Goal: Check status: Check status

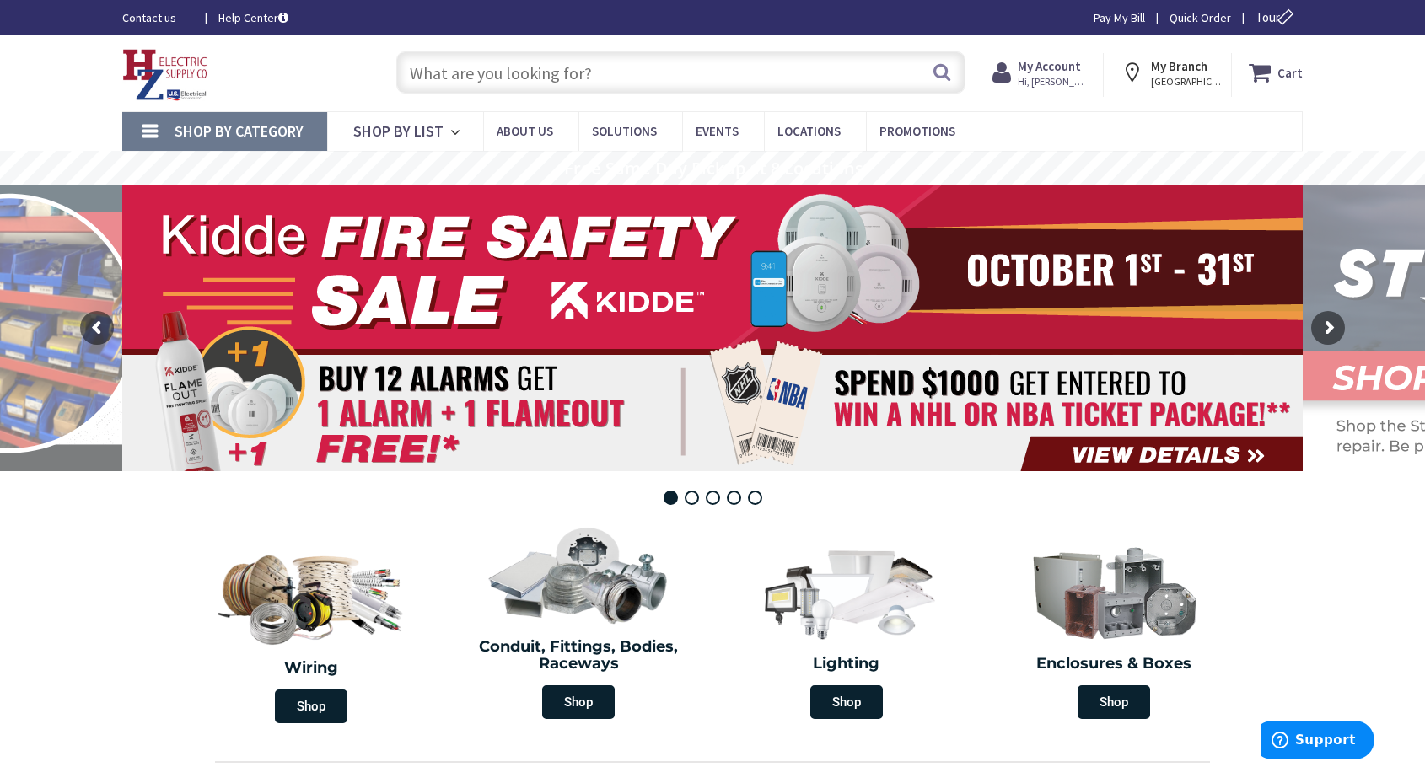
click at [1027, 62] on strong "My Account" at bounding box center [1048, 66] width 63 height 16
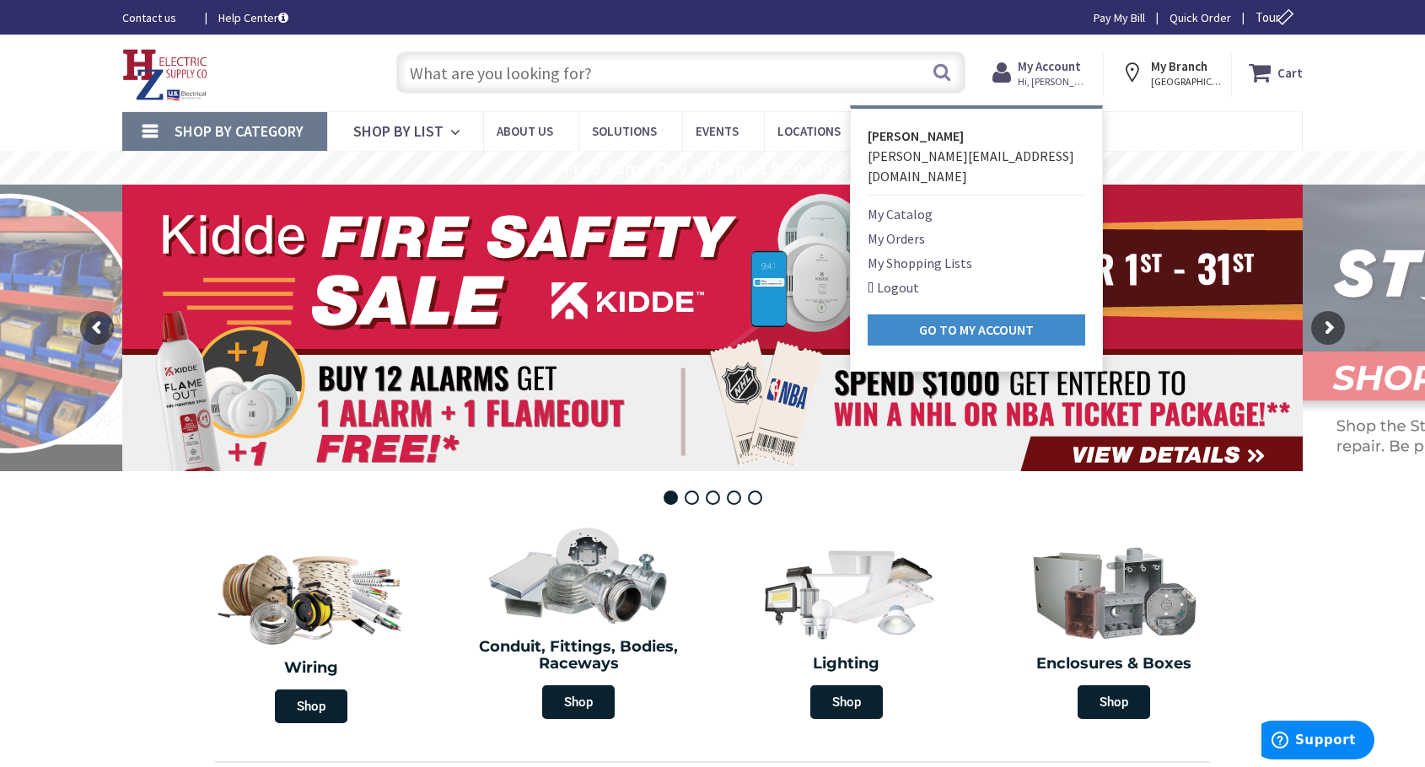
click at [913, 228] on link "My Orders" at bounding box center [895, 238] width 57 height 20
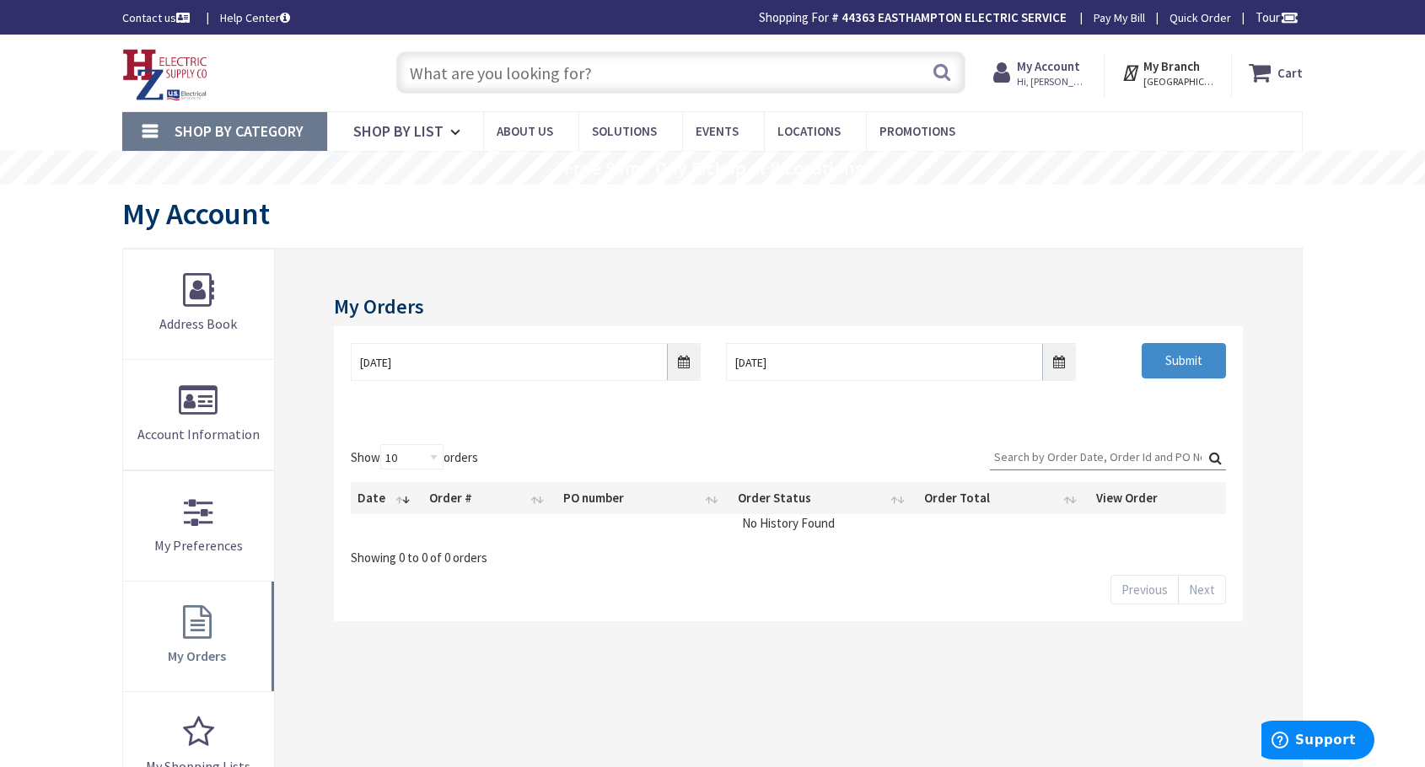
click at [1081, 448] on input "Search:" at bounding box center [1108, 456] width 236 height 25
paste input "s128903320.001"
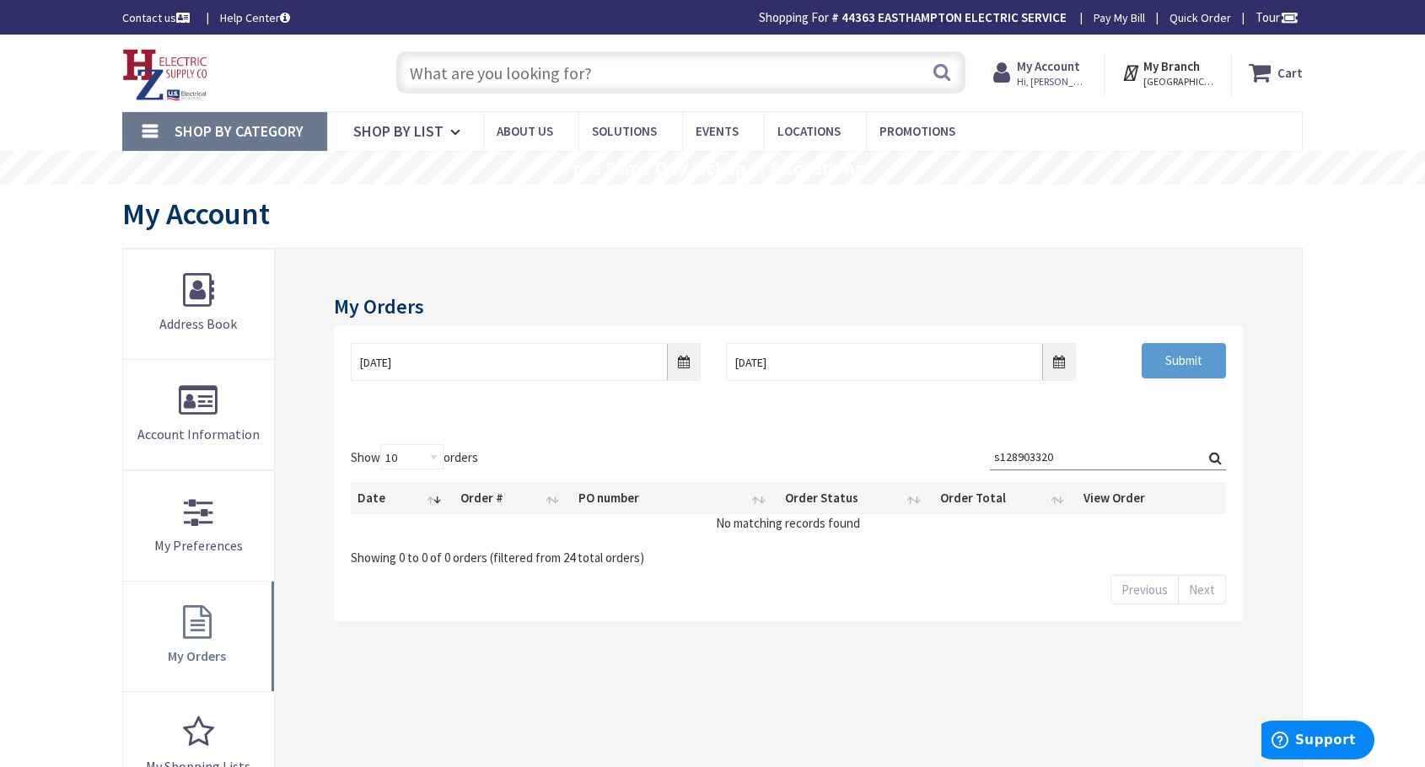
type input "s128903320"
click at [1160, 355] on input "Submit" at bounding box center [1183, 360] width 84 height 35
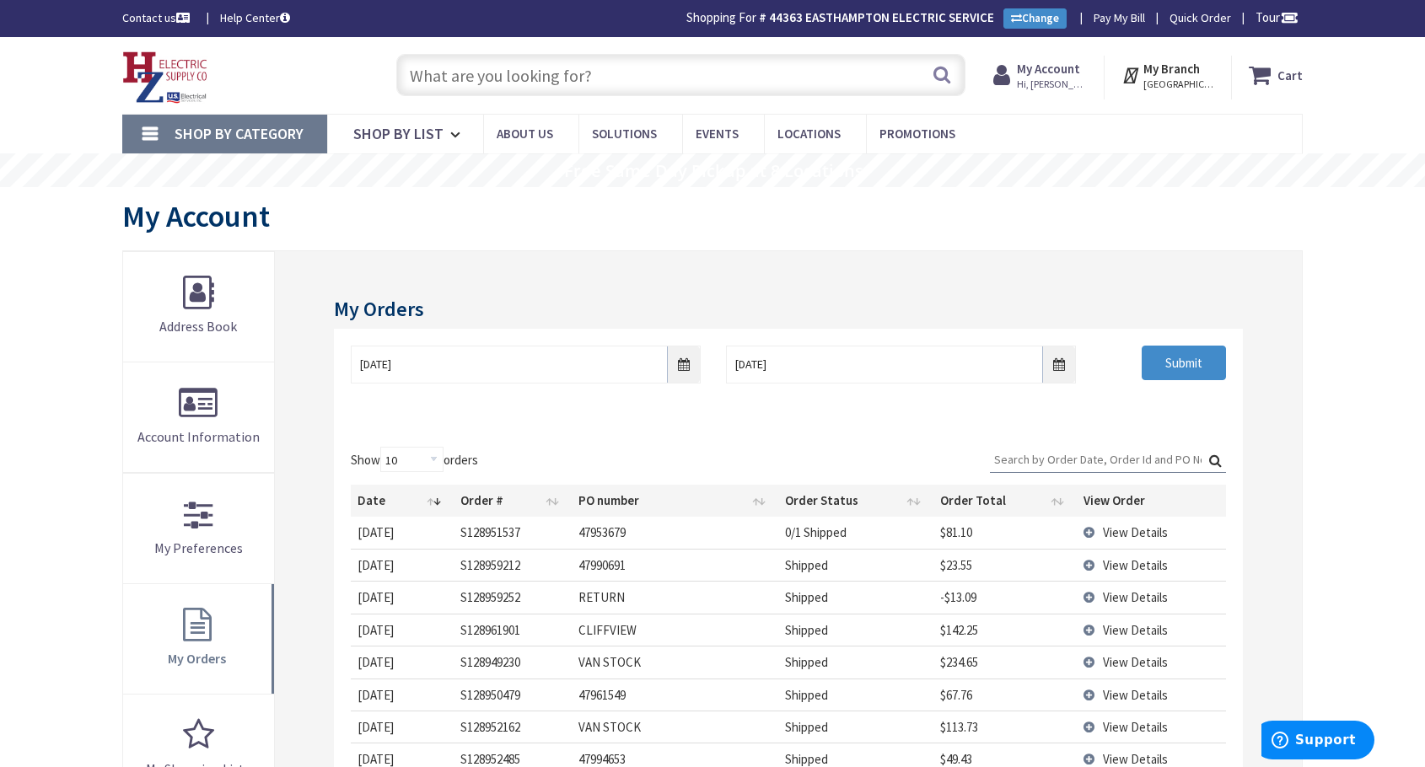
click at [1098, 461] on input "Search:" at bounding box center [1108, 459] width 236 height 25
paste input "s128903320.001"
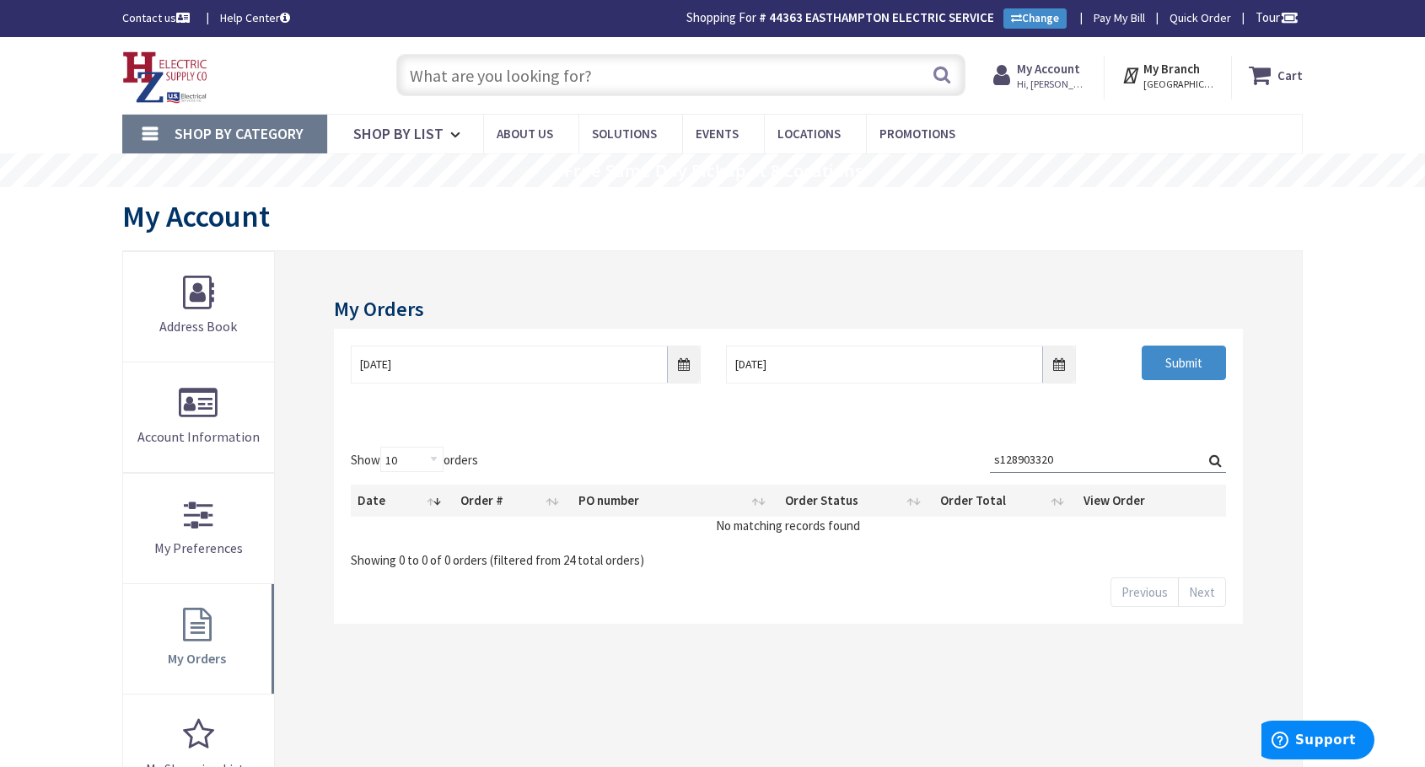
type input "s128903320"
click at [685, 368] on input "10/2/2025" at bounding box center [526, 365] width 350 height 38
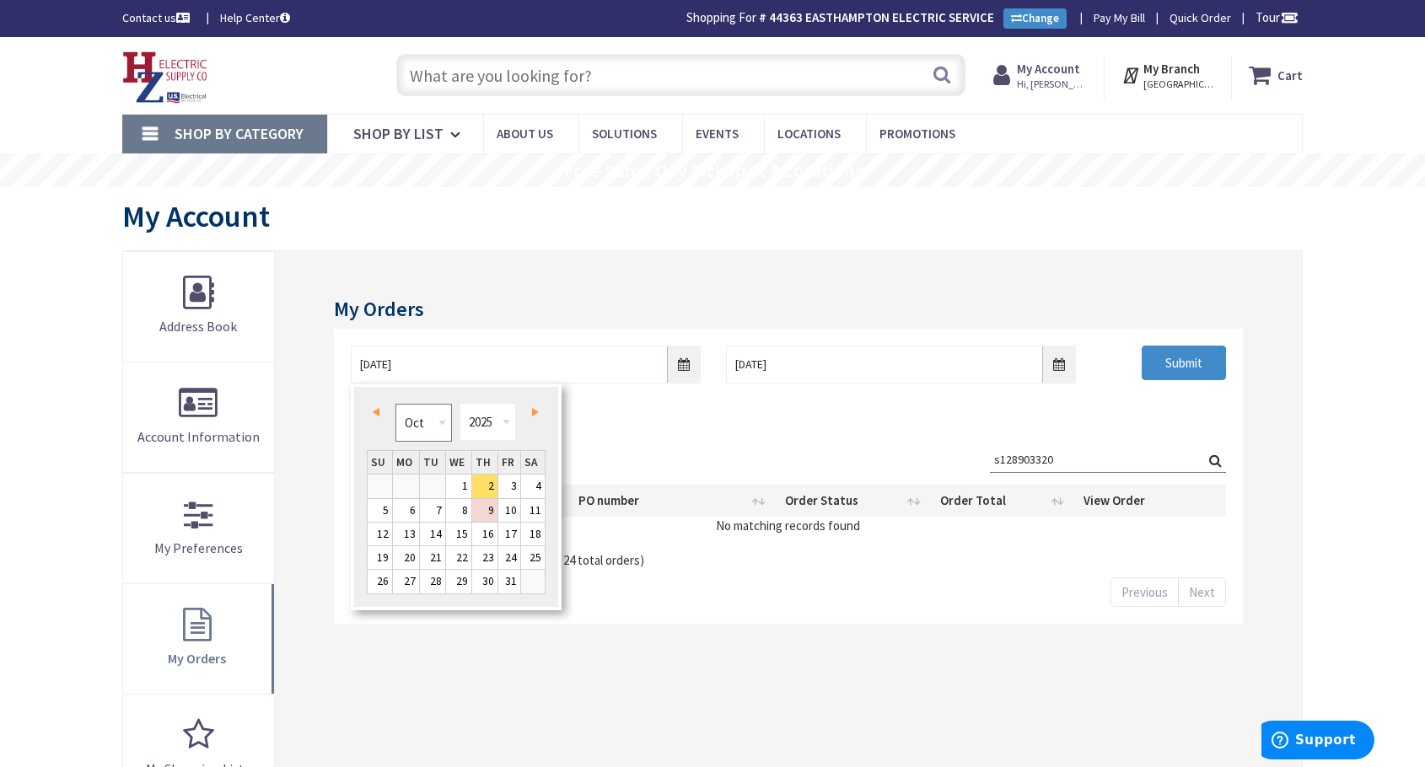
click at [442, 415] on select "Jan Feb Mar Apr May Jun Jul Aug Sep Oct Nov Dec" at bounding box center [423, 423] width 56 height 38
type input "07/01/2025"
click at [437, 488] on link "1" at bounding box center [432, 486] width 25 height 23
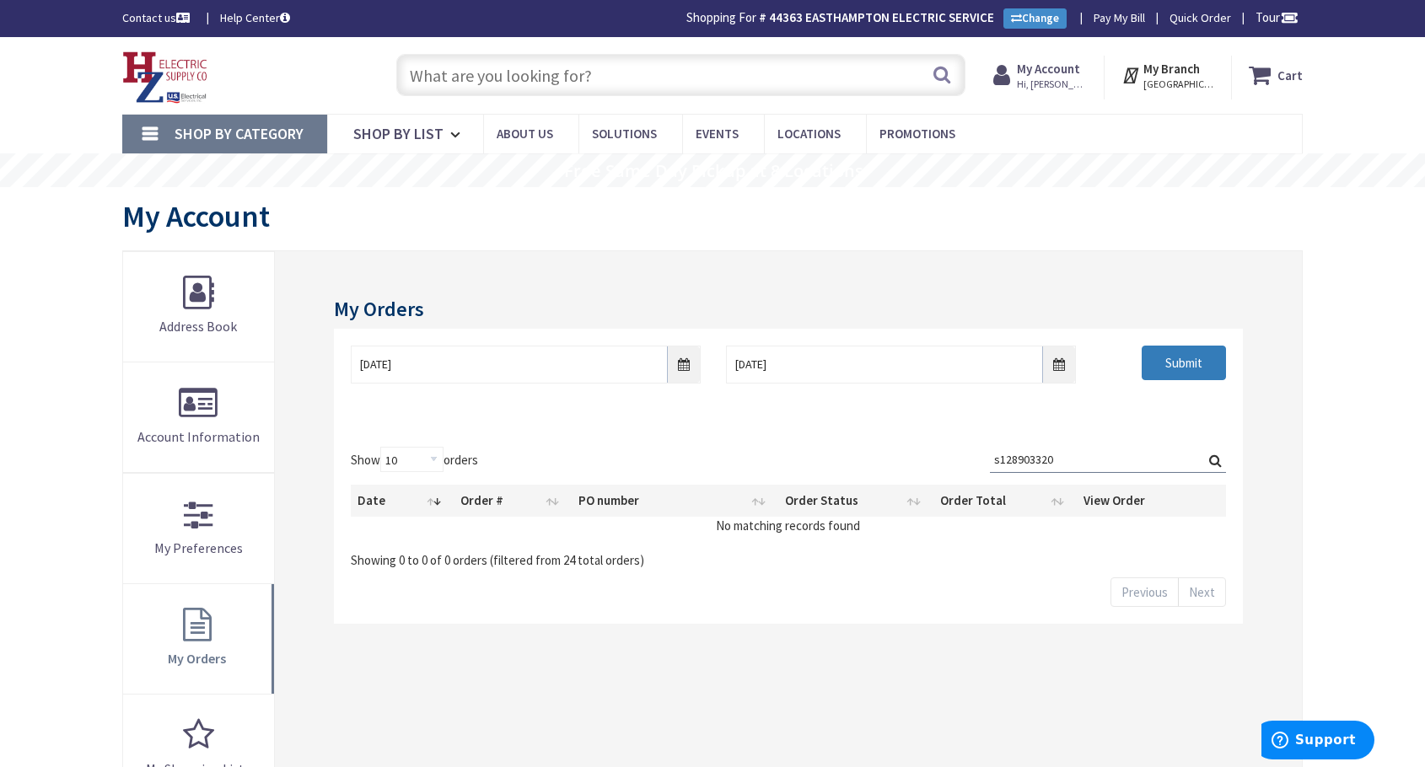
click at [1197, 373] on input "Submit" at bounding box center [1183, 363] width 84 height 35
click at [1162, 364] on input "Submit" at bounding box center [1183, 363] width 84 height 35
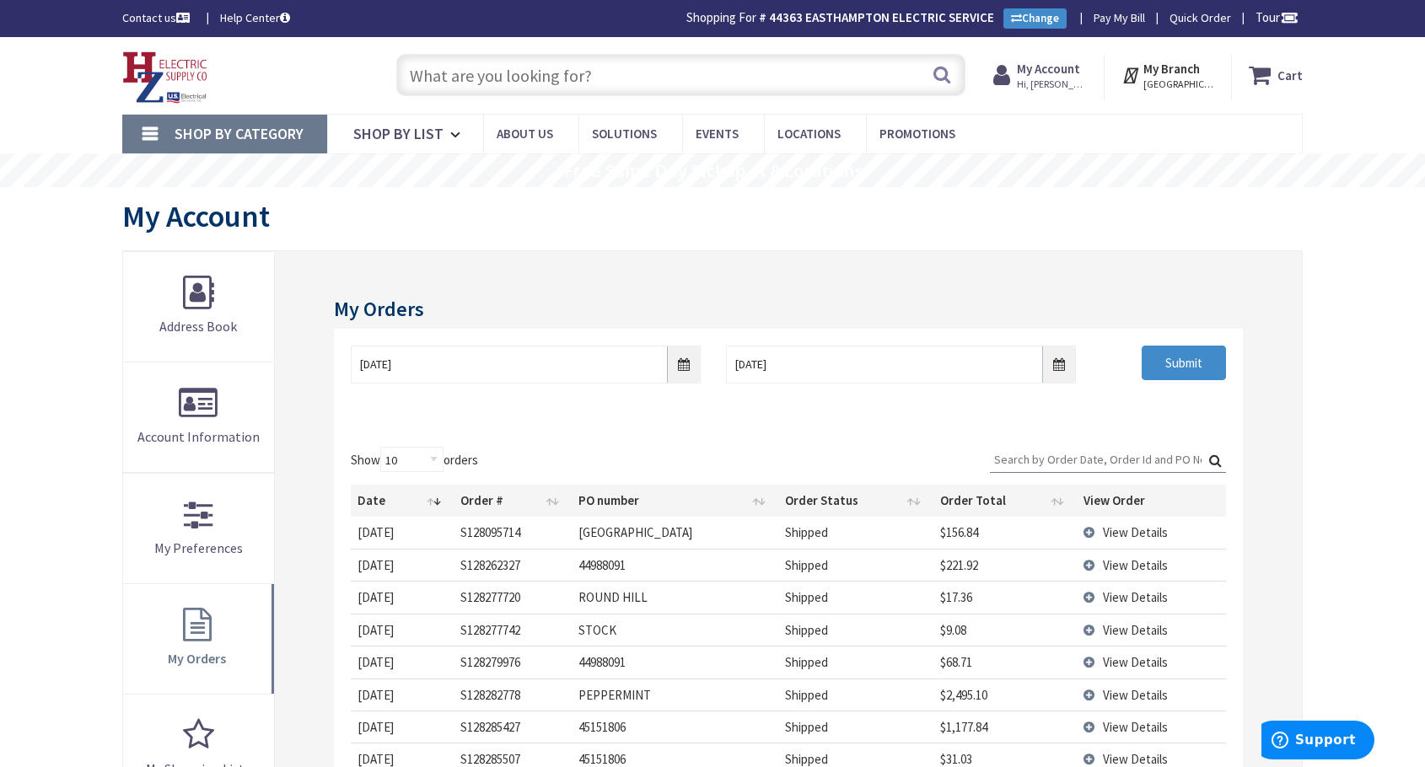
click at [1055, 459] on input "Search:" at bounding box center [1108, 459] width 236 height 25
paste input "s128903320.001"
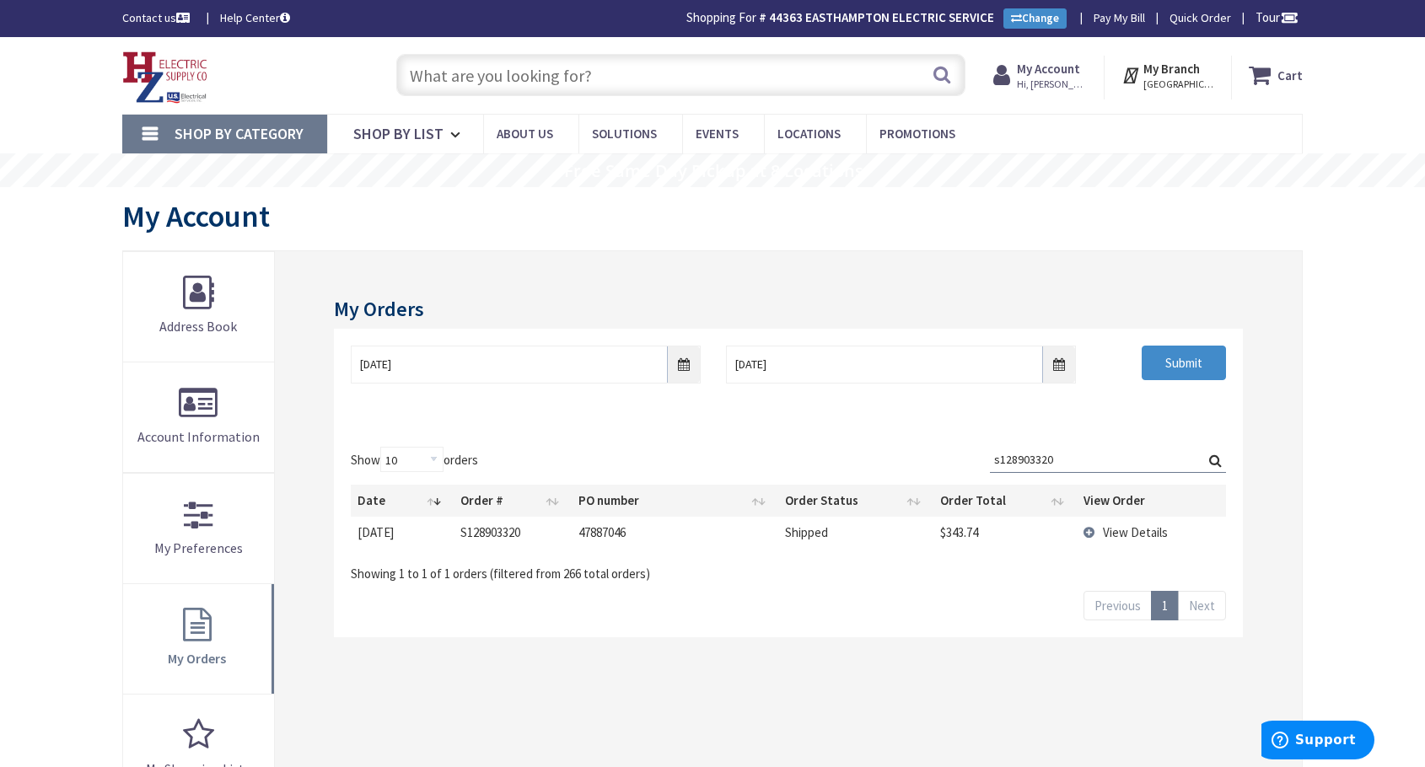
type input "s128903320"
click at [1104, 528] on span "View Details" at bounding box center [1135, 532] width 65 height 16
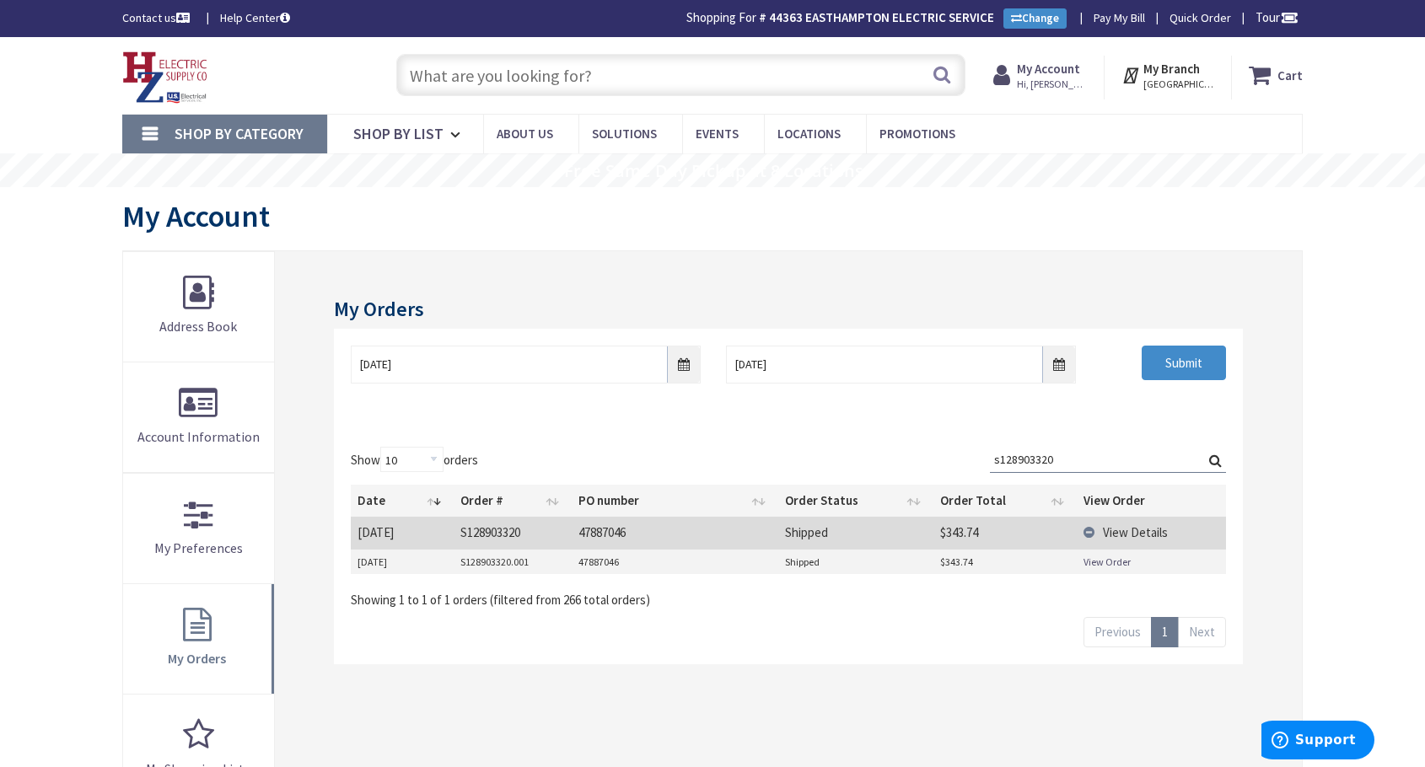
click at [480, 562] on td "S128903320.001" at bounding box center [513, 562] width 119 height 25
click at [1112, 556] on link "View Order" at bounding box center [1106, 562] width 47 height 14
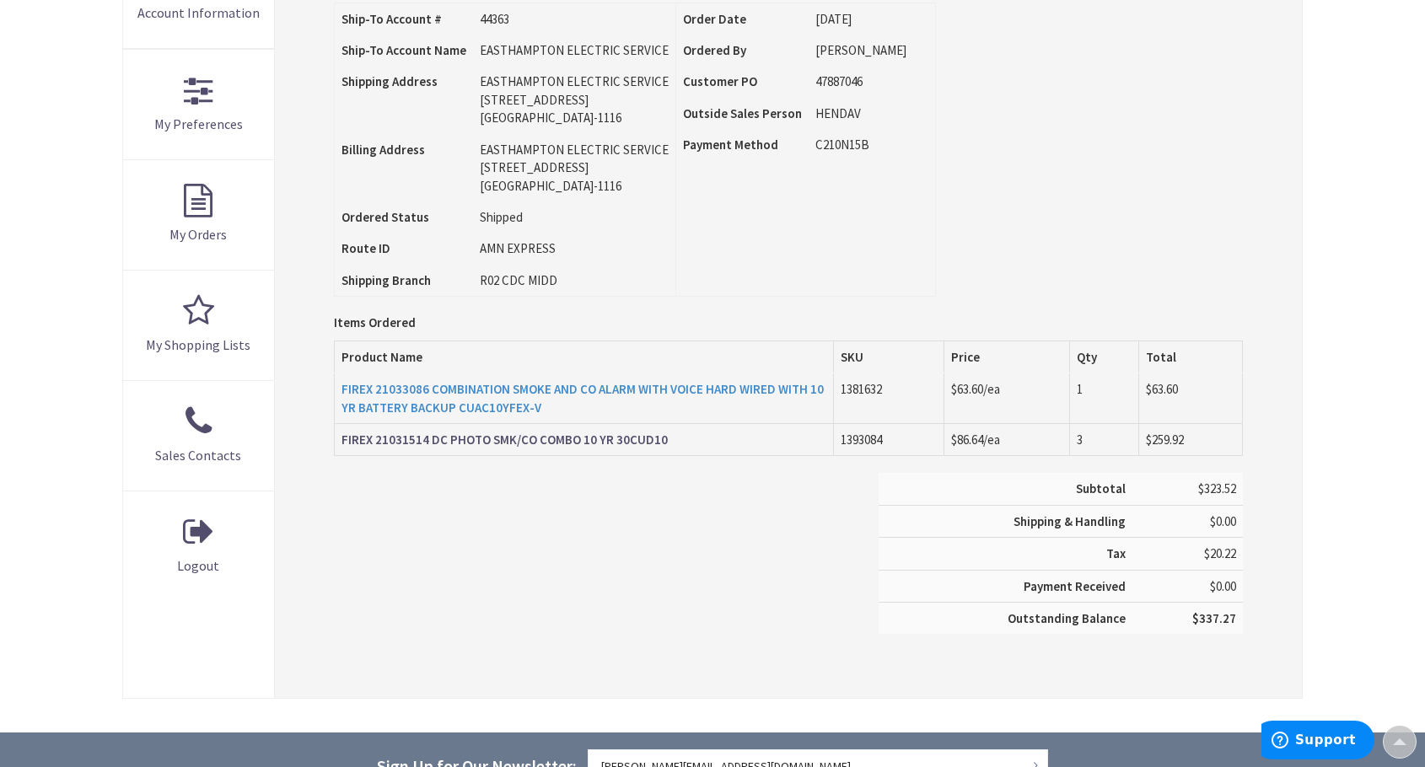
scroll to position [424, 0]
click at [633, 439] on strong "FIREX 21031514 DC PHOTO SMK/CO COMBO 10 YR 30CUD10" at bounding box center [504, 440] width 326 height 16
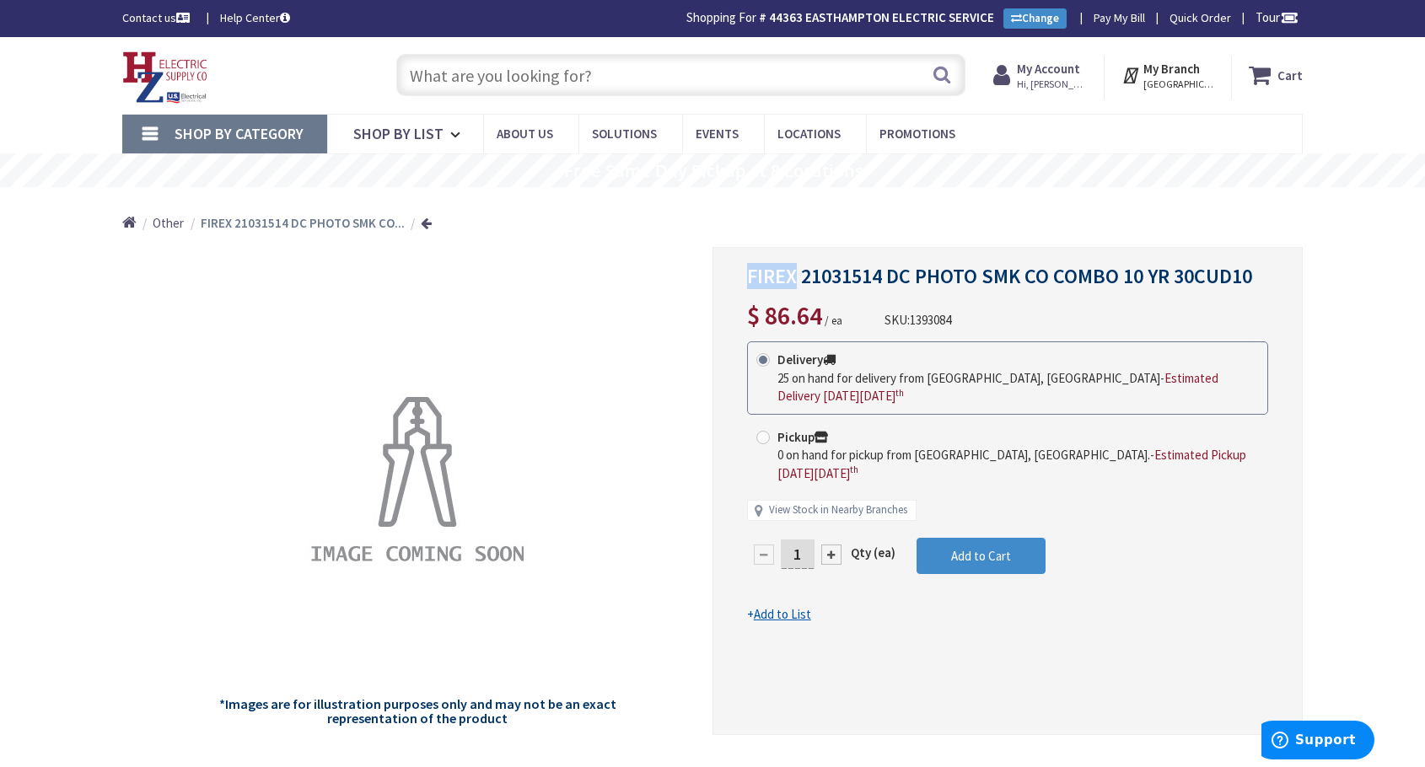
drag, startPoint x: 746, startPoint y: 279, endPoint x: 797, endPoint y: 279, distance: 51.4
click at [797, 279] on span "FIREX 21031514 DC PHOTO SMK CO COMBO 10 YR 30CUD10" at bounding box center [999, 276] width 505 height 26
copy span "FIREX"
click at [625, 75] on input "text" at bounding box center [680, 75] width 569 height 42
paste input "FIREX"
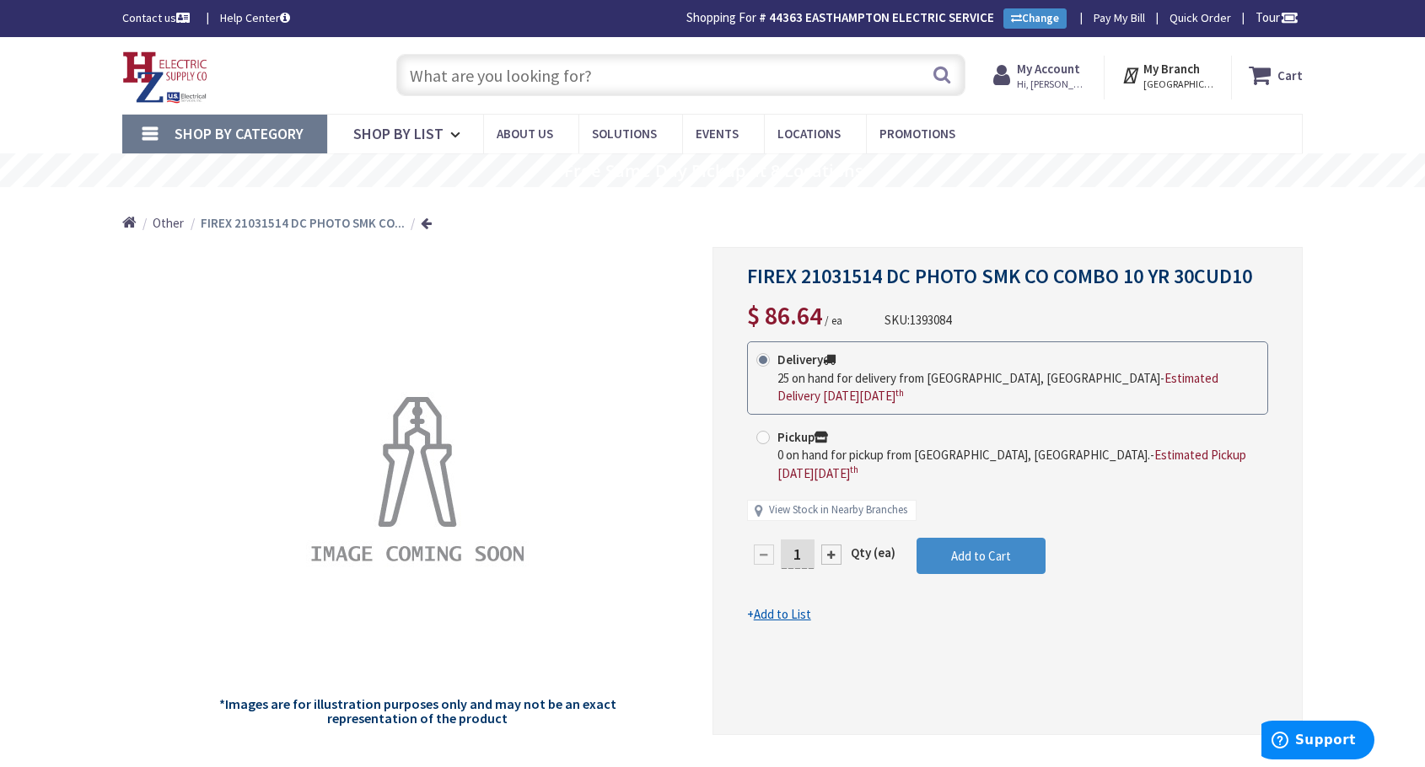
type input "FIREX"
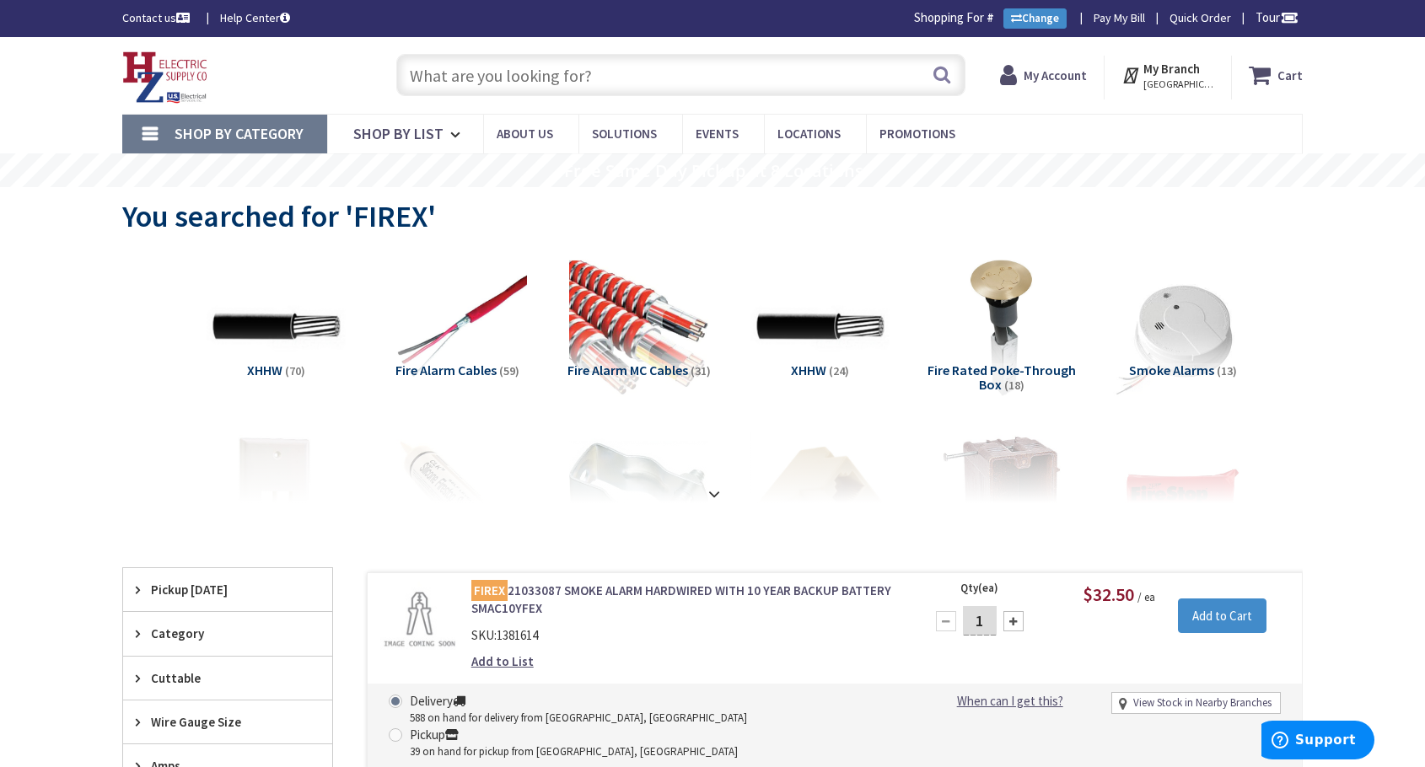
click at [572, 72] on input "text" at bounding box center [680, 75] width 569 height 42
paste input "FIREX"
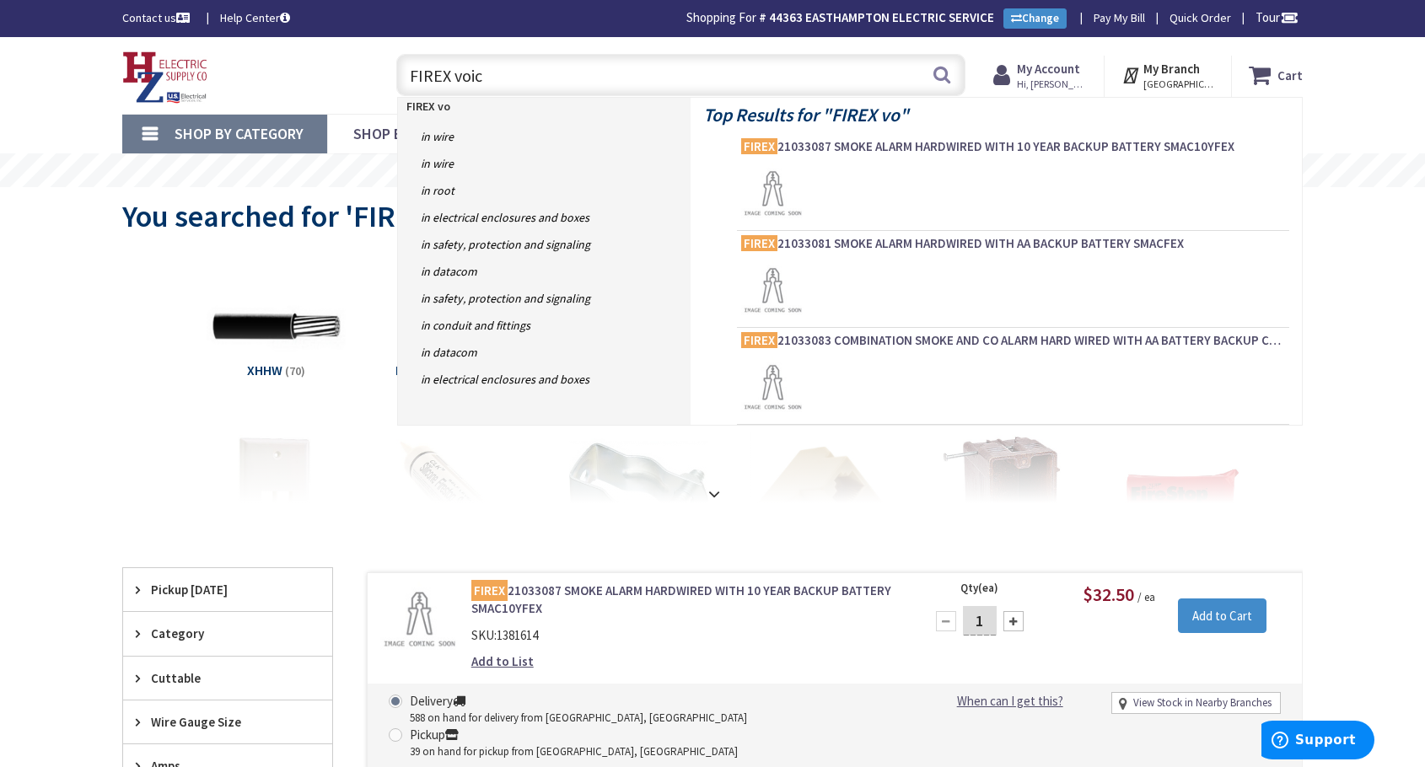
type input "FIREX voice"
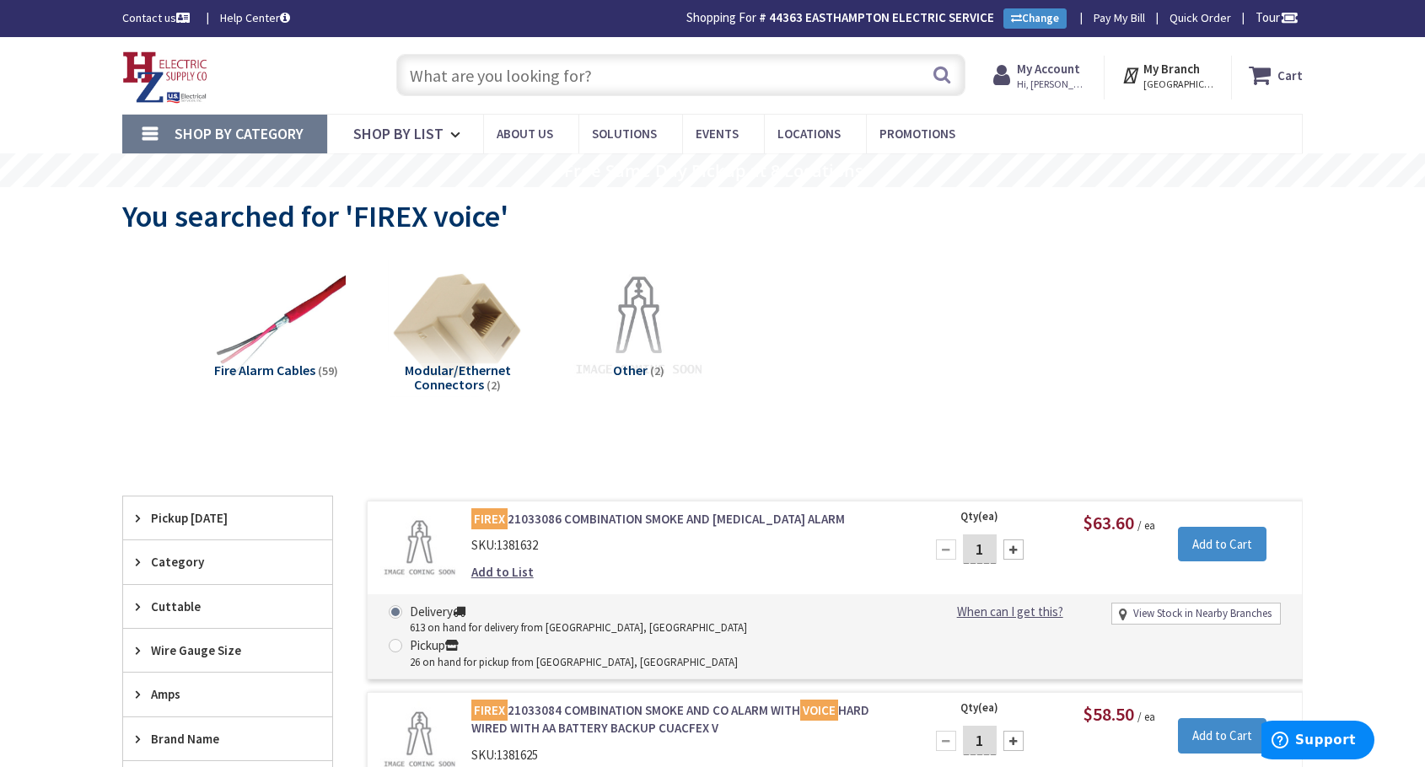
click at [571, 80] on input "text" at bounding box center [680, 75] width 569 height 42
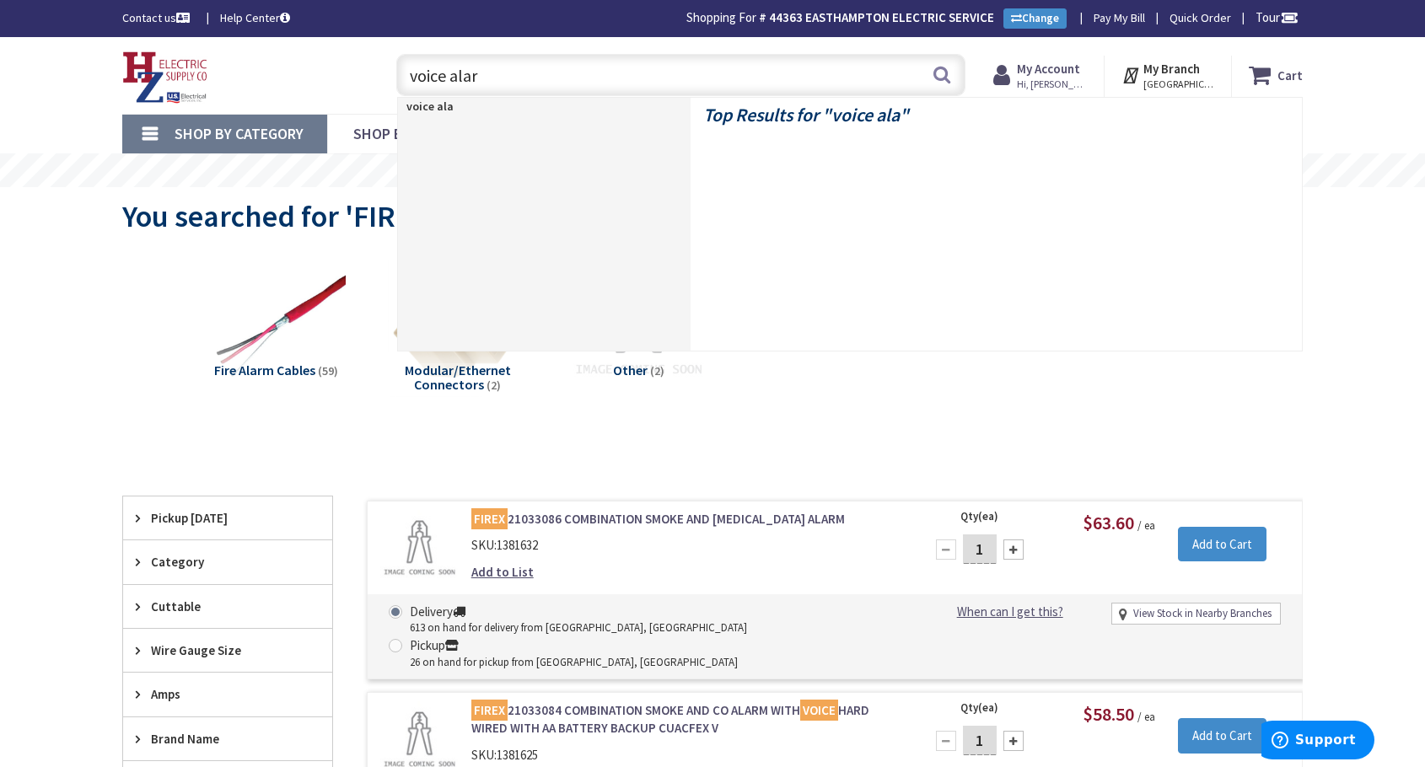
type input "voice alarm"
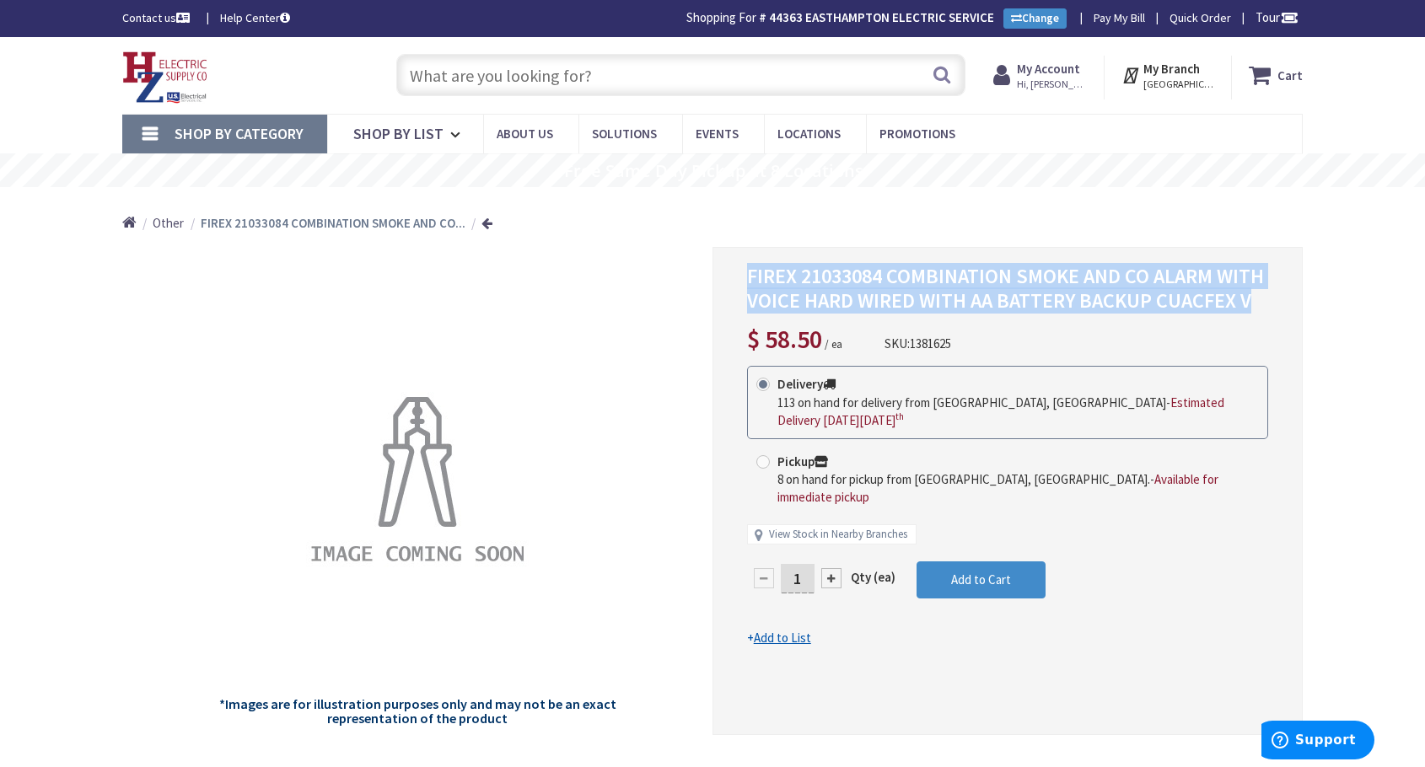
drag, startPoint x: 751, startPoint y: 274, endPoint x: 1252, endPoint y: 296, distance: 501.2
click at [1252, 296] on h1 "FIREX 21033084 COMBINATION SMOKE AND CO ALARM WITH VOICE HARD WIRED WITH AA BAT…" at bounding box center [1007, 289] width 521 height 49
click at [1254, 302] on h1 "FIREX 21033084 COMBINATION SMOKE AND CO ALARM WITH VOICE HARD WIRED WITH AA BAT…" at bounding box center [1007, 289] width 521 height 49
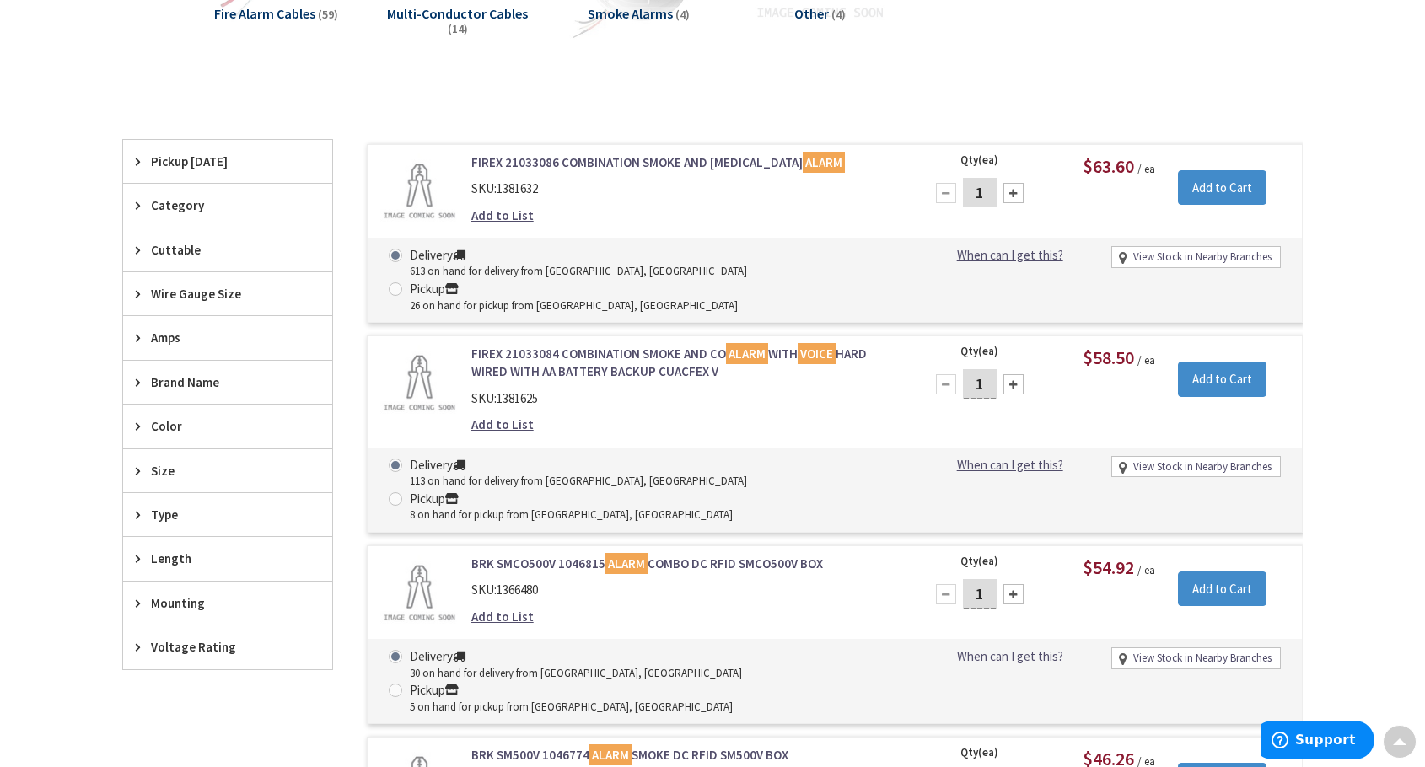
scroll to position [340, 0]
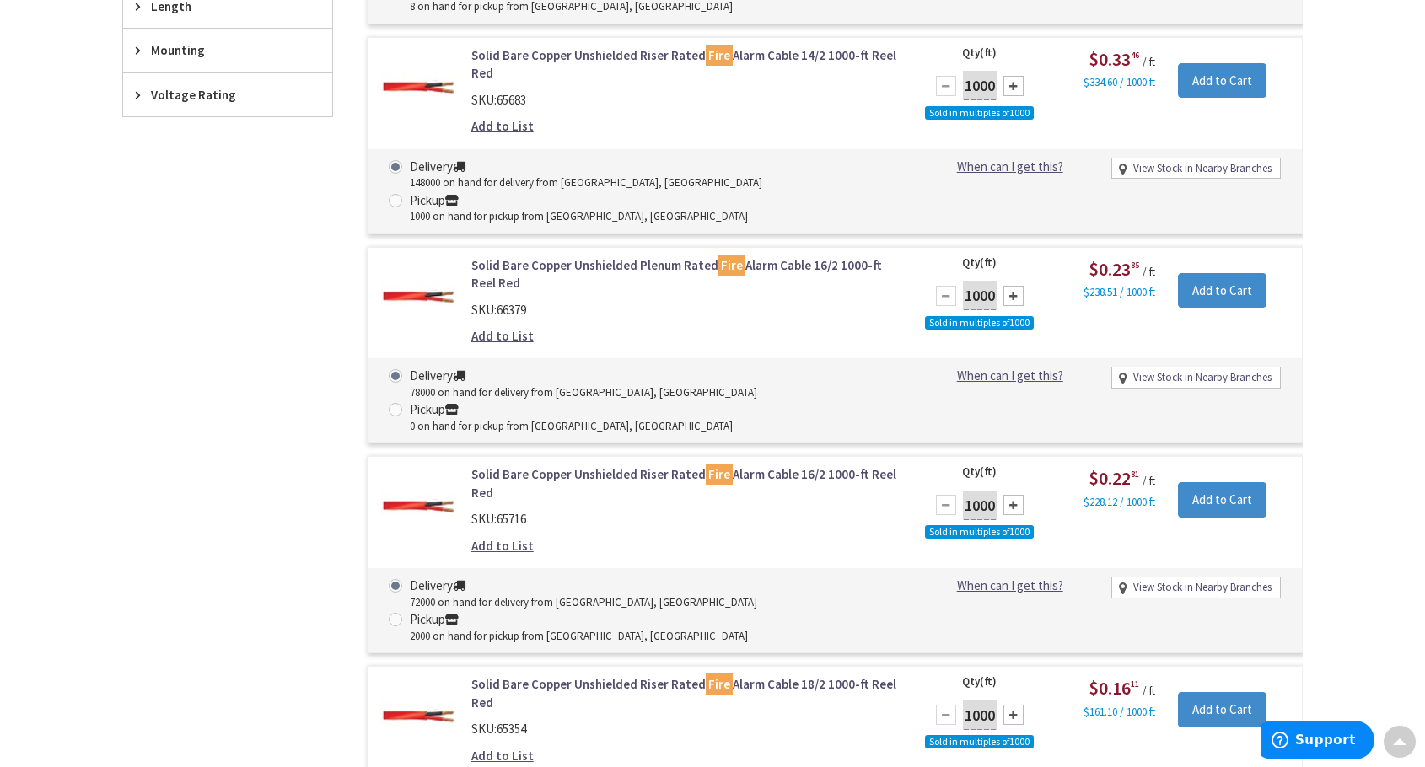
scroll to position [867, 0]
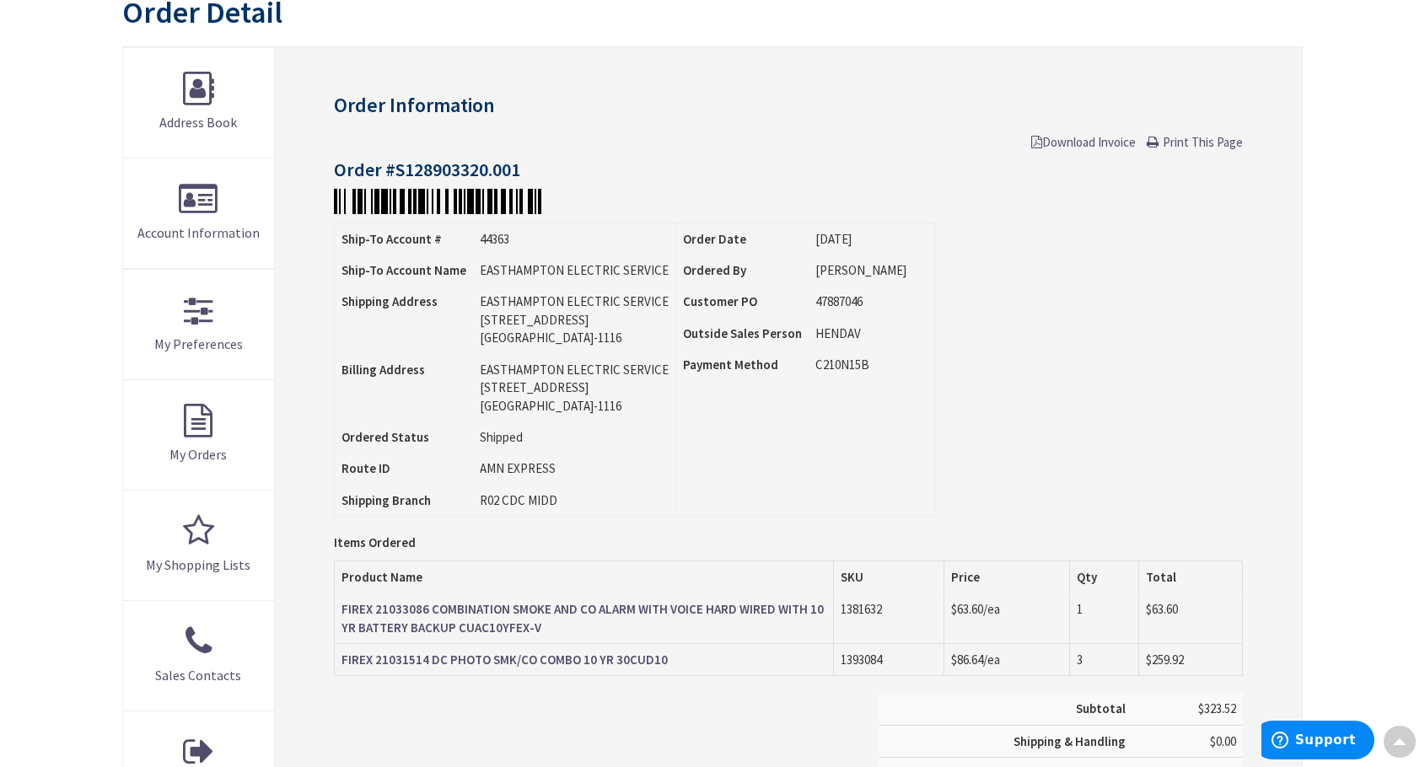
scroll to position [255, 0]
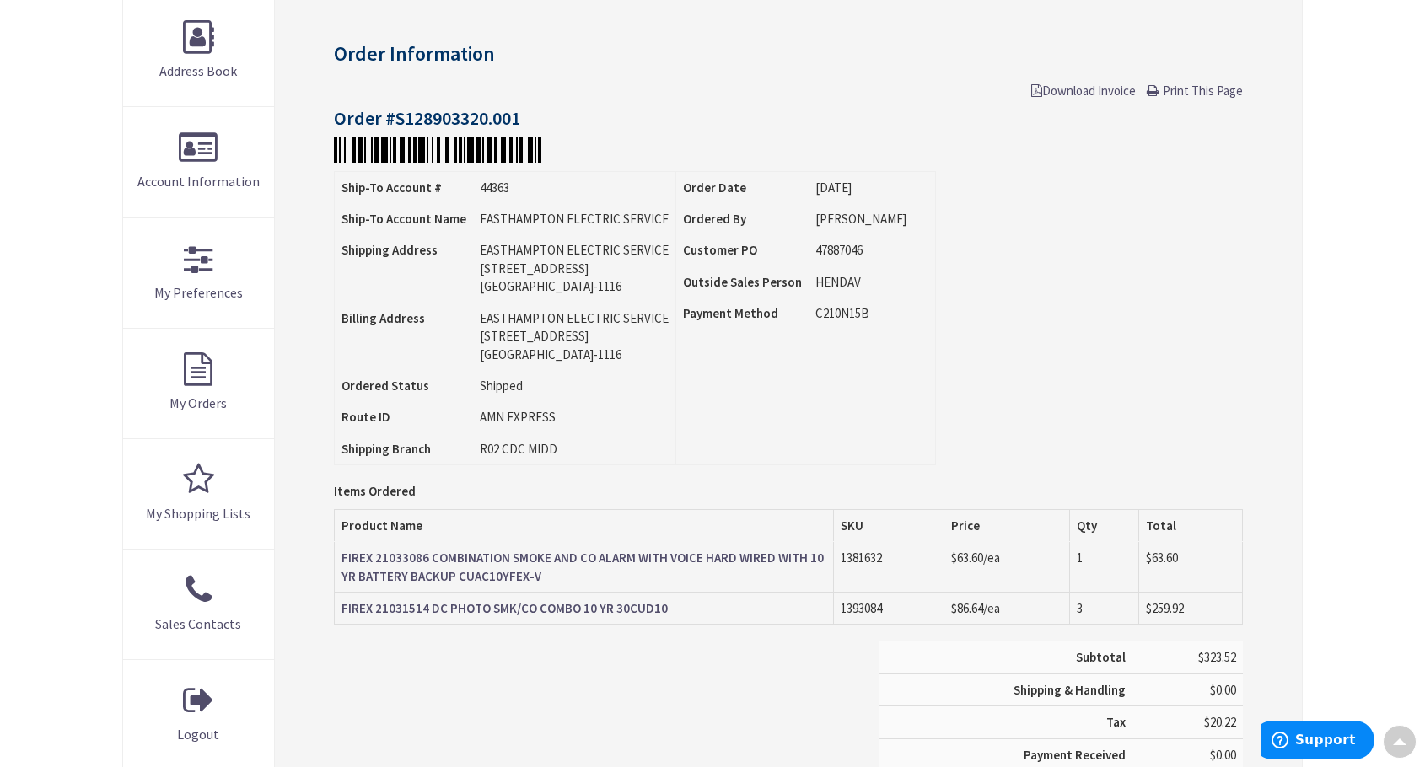
drag, startPoint x: 1174, startPoint y: 91, endPoint x: 1167, endPoint y: 570, distance: 478.9
click at [1174, 91] on span "Print This Page" at bounding box center [1202, 91] width 80 height 16
click at [1063, 92] on span "Download Invoice" at bounding box center [1083, 91] width 105 height 16
